Goal: Task Accomplishment & Management: Use online tool/utility

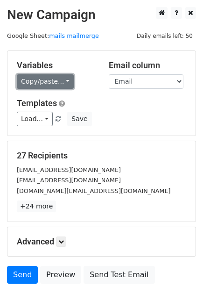
click at [56, 76] on link "Copy/paste..." at bounding box center [45, 81] width 57 height 14
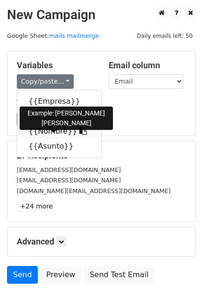
click at [39, 126] on link "{{Nombre}}" at bounding box center [59, 131] width 84 height 15
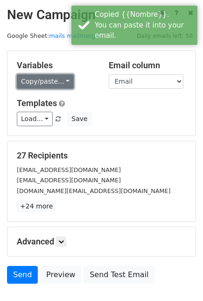
click at [39, 79] on link "Copy/paste..." at bounding box center [45, 81] width 57 height 14
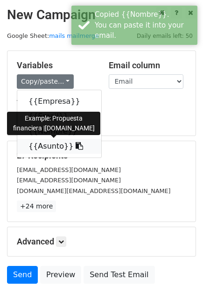
click at [43, 146] on link "{{Asunto}}" at bounding box center [59, 146] width 84 height 15
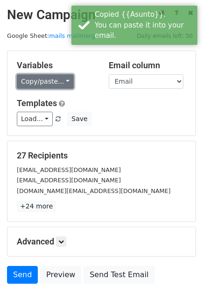
click at [42, 87] on link "Copy/paste..." at bounding box center [45, 81] width 57 height 14
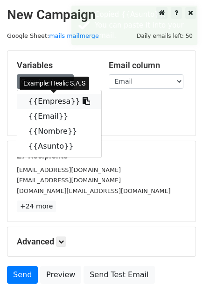
click at [45, 104] on link "{{Empresa}}" at bounding box center [59, 101] width 84 height 15
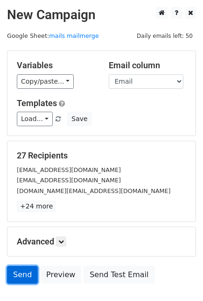
click at [19, 269] on link "Send" at bounding box center [22, 275] width 31 height 18
